Goal: Book appointment/travel/reservation

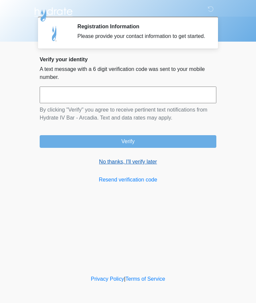
click at [141, 166] on link "No thanks, I'll verify later" at bounding box center [128, 162] width 177 height 8
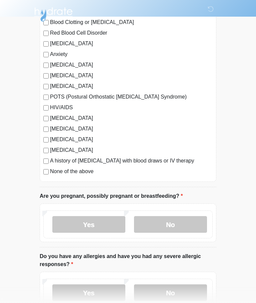
scroll to position [121, 0]
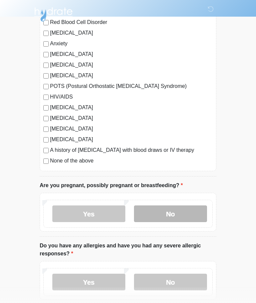
click at [197, 209] on label "No" at bounding box center [170, 214] width 73 height 17
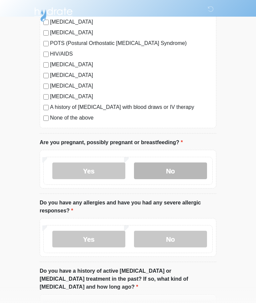
scroll to position [164, 0]
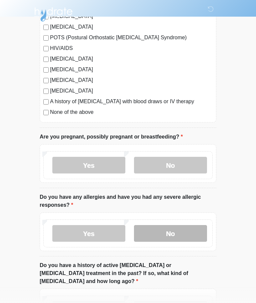
click at [190, 236] on label "No" at bounding box center [170, 233] width 73 height 17
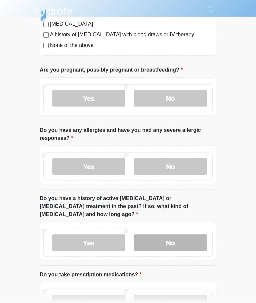
click at [187, 235] on label "No" at bounding box center [170, 243] width 73 height 17
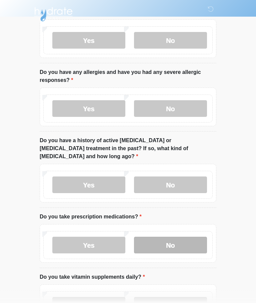
click at [185, 237] on label "No" at bounding box center [170, 245] width 73 height 17
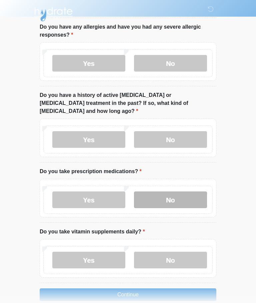
scroll to position [342, 0]
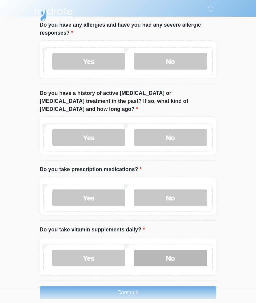
click at [190, 250] on label "No" at bounding box center [170, 258] width 73 height 17
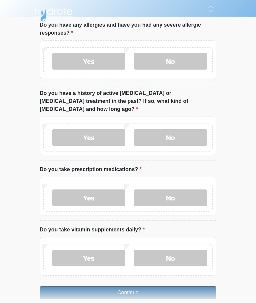
click at [196, 287] on button "Continue" at bounding box center [128, 293] width 177 height 13
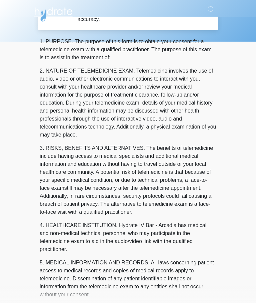
scroll to position [0, 0]
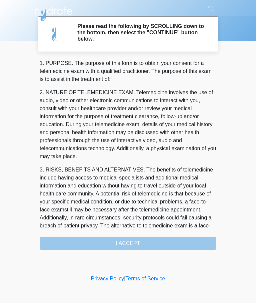
click at [197, 244] on div "1. PURPOSE. The purpose of this form is to obtain your consent for a telemedici…" at bounding box center [128, 155] width 177 height 191
click at [189, 247] on div "1. PURPOSE. The purpose of this form is to obtain your consent for a telemedici…" at bounding box center [128, 155] width 177 height 191
click at [167, 240] on div "1. PURPOSE. The purpose of this form is to obtain your consent for a telemedici…" at bounding box center [128, 155] width 177 height 191
click at [199, 208] on p "3. RISKS, BENEFITS AND ALTERNATIVES. The benefits of telemedicine include havin…" at bounding box center [128, 202] width 177 height 72
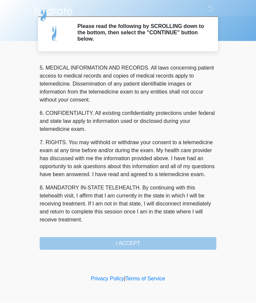
scroll to position [217, 0]
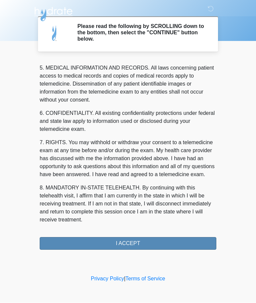
click at [179, 241] on button "I ACCEPT" at bounding box center [128, 244] width 177 height 13
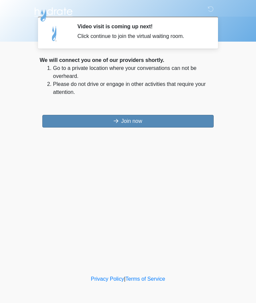
click at [193, 119] on button "Join now" at bounding box center [127, 121] width 171 height 13
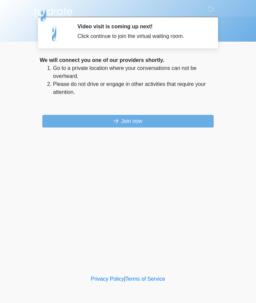
click at [225, 208] on div "‎ ‎ ‎ ‎ Video visit is coming up next! Click continue to join the virtual waiti…" at bounding box center [128, 137] width 200 height 261
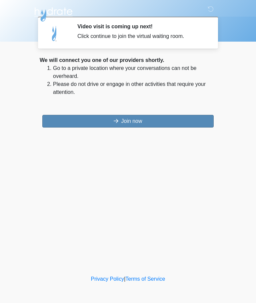
click at [190, 124] on button "Join now" at bounding box center [127, 121] width 171 height 13
